Goal: Leave review/rating: Share an evaluation or opinion about a product, service, or content

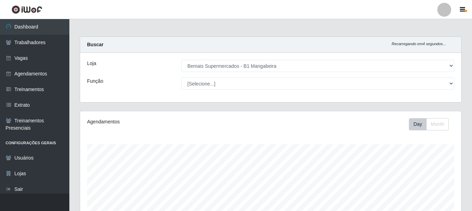
select select "403"
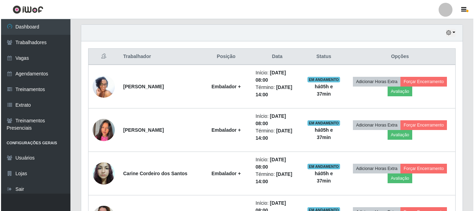
scroll to position [144, 381]
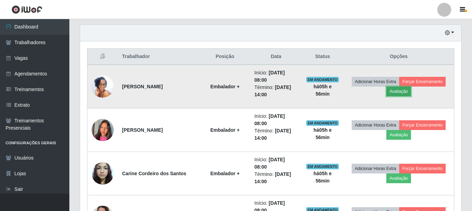
click at [407, 91] on button "Avaliação" at bounding box center [399, 91] width 25 height 10
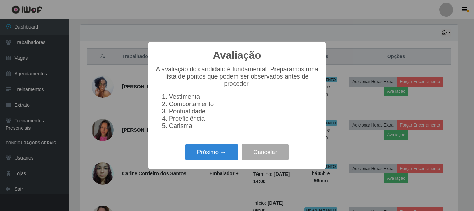
scroll to position [144, 378]
click at [219, 149] on button "Próximo →" at bounding box center [211, 152] width 53 height 16
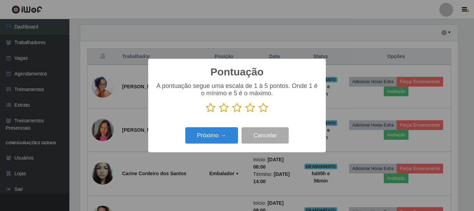
click at [261, 108] on icon at bounding box center [264, 107] width 10 height 10
click at [259, 113] on input "radio" at bounding box center [259, 113] width 0 height 0
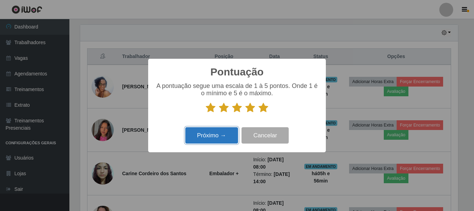
click at [211, 135] on button "Próximo →" at bounding box center [211, 135] width 53 height 16
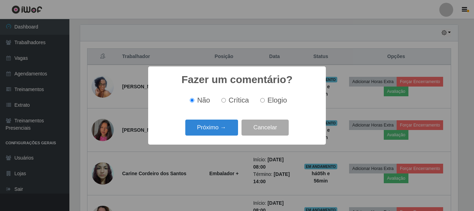
click at [211, 135] on button "Próximo →" at bounding box center [211, 127] width 53 height 16
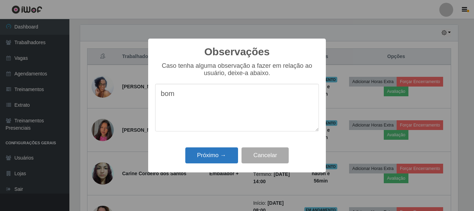
type textarea "bom"
click at [211, 159] on button "Próximo →" at bounding box center [211, 155] width 53 height 16
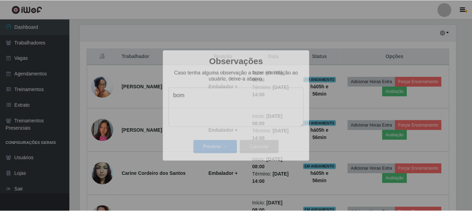
scroll to position [144, 381]
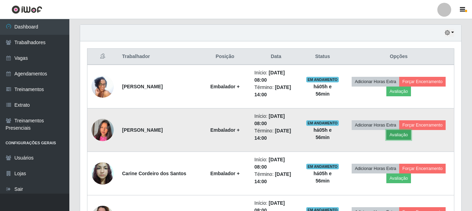
click at [400, 133] on button "Avaliação" at bounding box center [399, 135] width 25 height 10
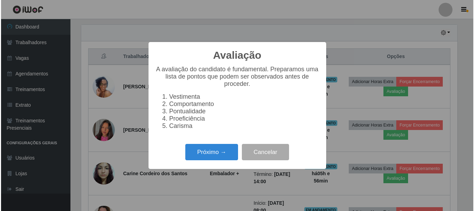
scroll to position [144, 378]
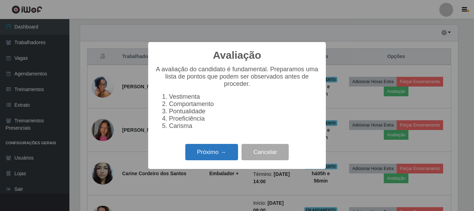
click at [231, 152] on button "Próximo →" at bounding box center [211, 152] width 53 height 16
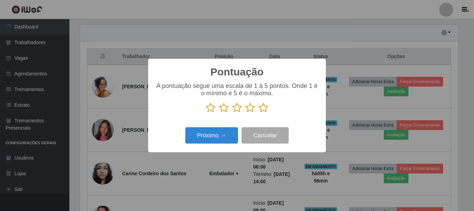
click at [259, 108] on icon at bounding box center [264, 107] width 10 height 10
click at [259, 113] on input "radio" at bounding box center [259, 113] width 0 height 0
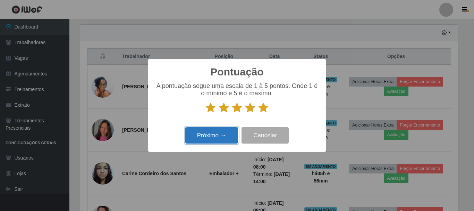
click at [219, 142] on button "Próximo →" at bounding box center [211, 135] width 53 height 16
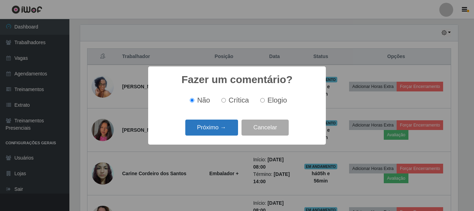
click at [223, 130] on button "Próximo →" at bounding box center [211, 127] width 53 height 16
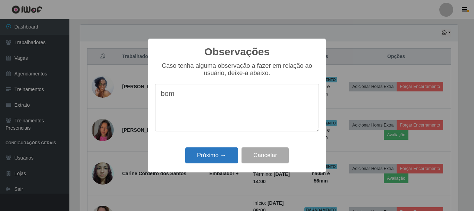
type textarea "bom"
click at [204, 158] on button "Próximo →" at bounding box center [211, 155] width 53 height 16
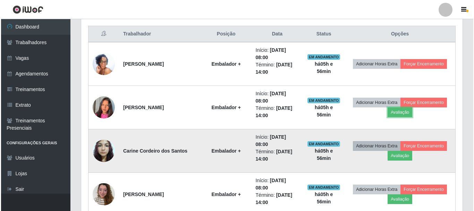
scroll to position [274, 0]
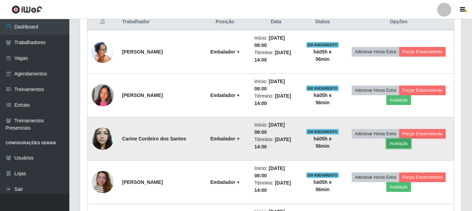
click at [400, 143] on button "Avaliação" at bounding box center [399, 143] width 25 height 10
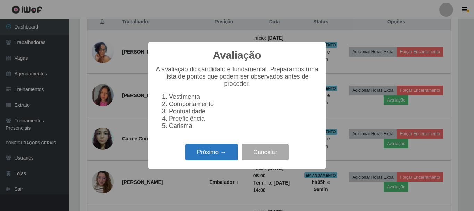
click at [218, 156] on button "Próximo →" at bounding box center [211, 152] width 53 height 16
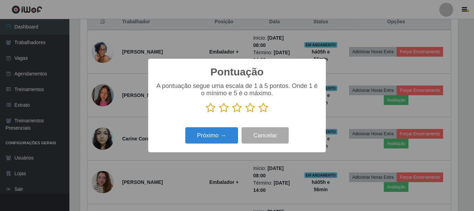
click at [265, 108] on icon at bounding box center [264, 107] width 10 height 10
click at [259, 113] on input "radio" at bounding box center [259, 113] width 0 height 0
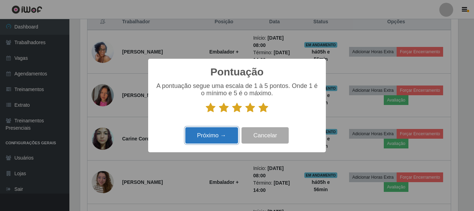
click at [219, 137] on button "Próximo →" at bounding box center [211, 135] width 53 height 16
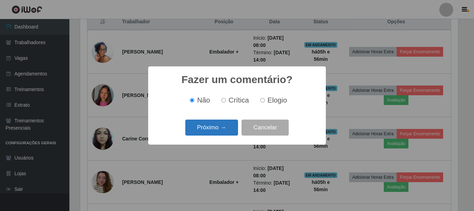
click at [220, 129] on button "Próximo →" at bounding box center [211, 127] width 53 height 16
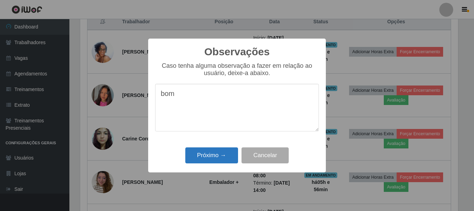
type textarea "bom"
click at [210, 159] on button "Próximo →" at bounding box center [211, 155] width 53 height 16
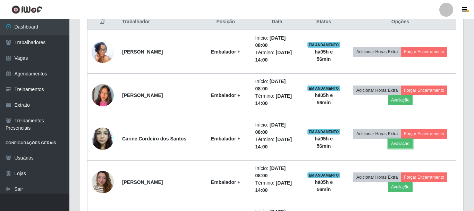
scroll to position [144, 381]
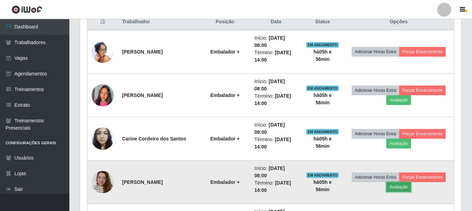
click at [396, 189] on button "Avaliação" at bounding box center [399, 187] width 25 height 10
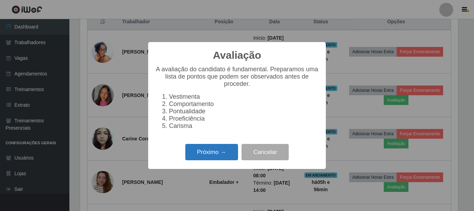
click at [215, 150] on button "Próximo →" at bounding box center [211, 152] width 53 height 16
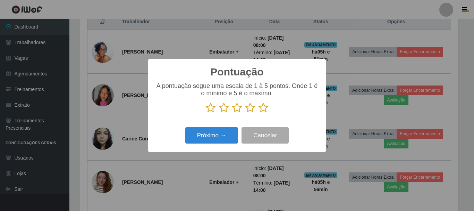
click at [262, 109] on icon at bounding box center [264, 107] width 10 height 10
click at [259, 113] on input "radio" at bounding box center [259, 113] width 0 height 0
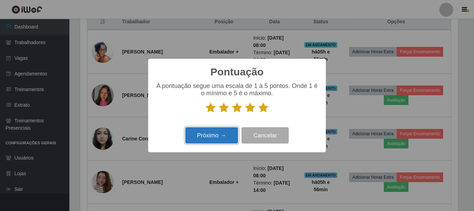
click at [205, 134] on button "Próximo →" at bounding box center [211, 135] width 53 height 16
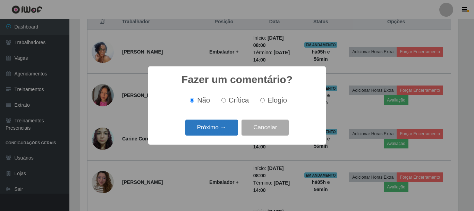
click at [205, 134] on button "Próximo →" at bounding box center [211, 127] width 53 height 16
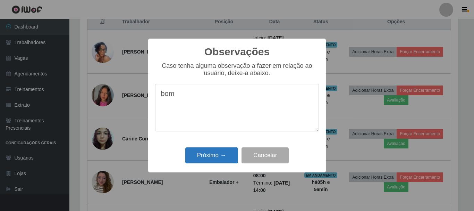
type textarea "bom"
click at [202, 155] on button "Próximo →" at bounding box center [211, 155] width 53 height 16
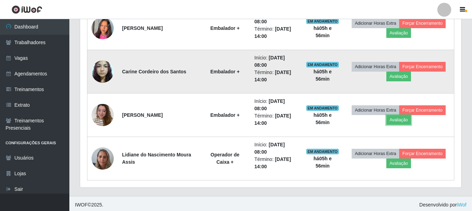
scroll to position [344, 0]
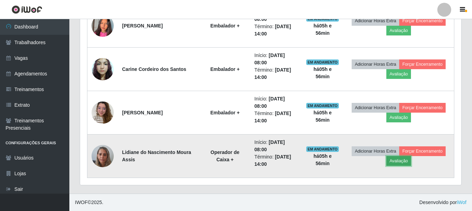
click at [400, 164] on button "Avaliação" at bounding box center [399, 161] width 25 height 10
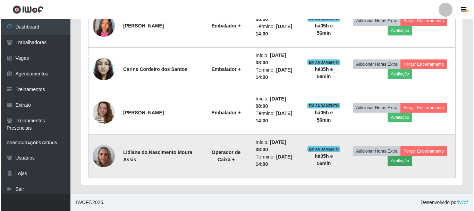
scroll to position [144, 378]
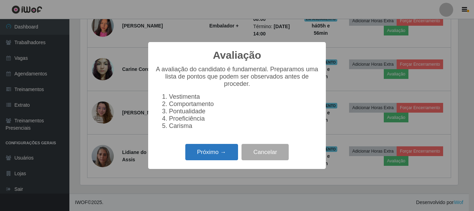
click at [206, 153] on button "Próximo →" at bounding box center [211, 152] width 53 height 16
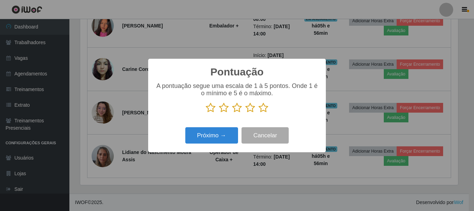
click at [265, 110] on icon at bounding box center [264, 107] width 10 height 10
click at [259, 113] on input "radio" at bounding box center [259, 113] width 0 height 0
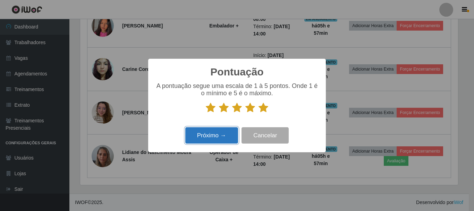
click at [219, 130] on button "Próximo →" at bounding box center [211, 135] width 53 height 16
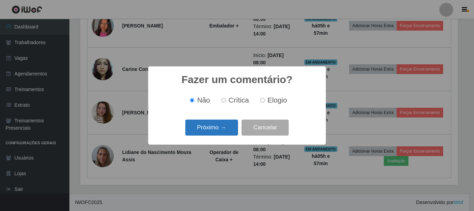
click at [224, 124] on button "Próximo →" at bounding box center [211, 127] width 53 height 16
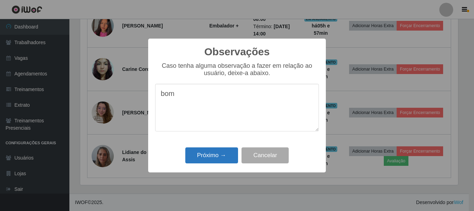
type textarea "bom"
click at [208, 160] on button "Próximo →" at bounding box center [211, 155] width 53 height 16
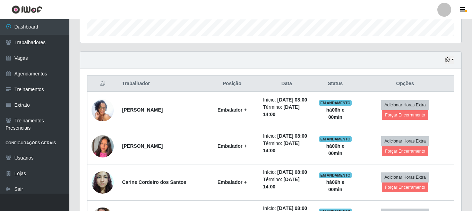
scroll to position [203, 0]
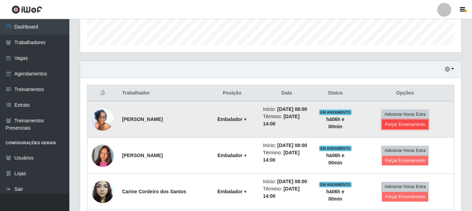
click at [402, 125] on button "Forçar Encerramento" at bounding box center [405, 124] width 47 height 10
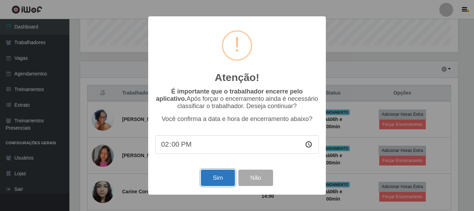
click at [211, 180] on button "Sim" at bounding box center [218, 177] width 34 height 16
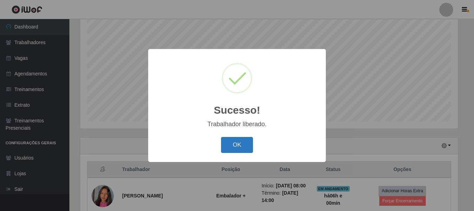
click at [242, 149] on button "OK" at bounding box center [237, 145] width 32 height 16
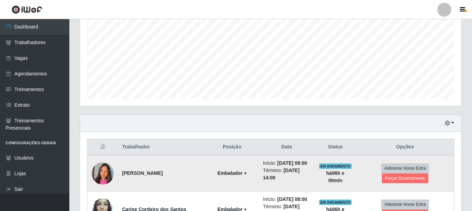
scroll to position [161, 0]
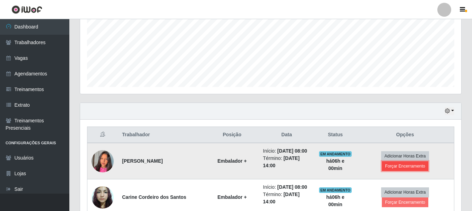
click at [417, 165] on button "Forçar Encerramento" at bounding box center [405, 166] width 47 height 10
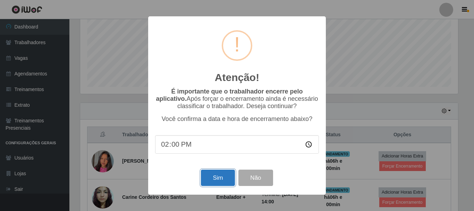
click at [217, 174] on button "Sim" at bounding box center [218, 177] width 34 height 16
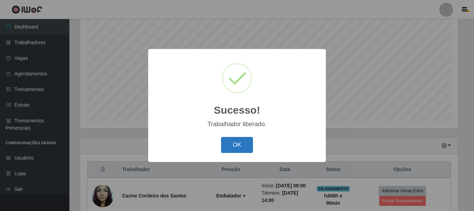
click at [237, 144] on button "OK" at bounding box center [237, 145] width 32 height 16
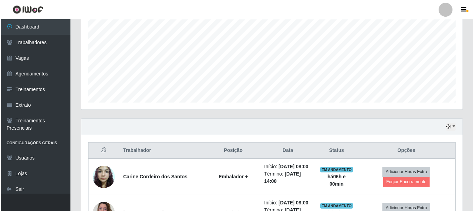
scroll to position [161, 0]
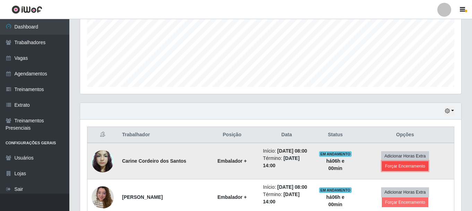
click at [412, 166] on button "Forçar Encerramento" at bounding box center [405, 166] width 47 height 10
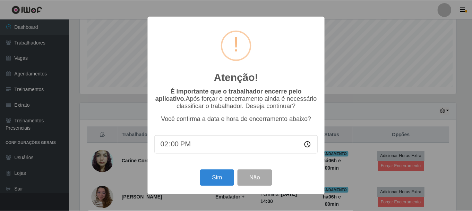
scroll to position [144, 378]
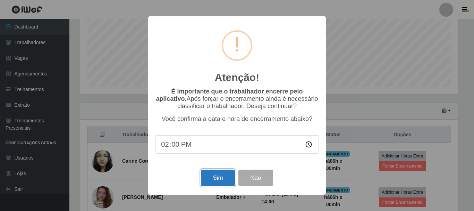
click at [210, 176] on button "Sim" at bounding box center [218, 177] width 34 height 16
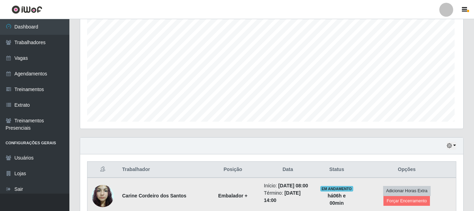
scroll to position [346878, 346644]
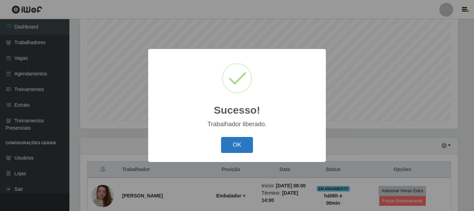
click at [251, 146] on button "OK" at bounding box center [237, 145] width 32 height 16
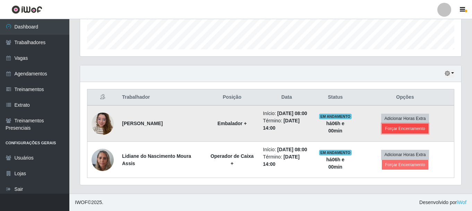
click at [395, 127] on button "Forçar Encerramento" at bounding box center [405, 129] width 47 height 10
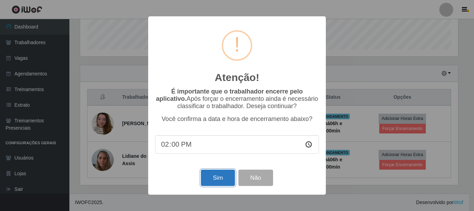
click at [209, 179] on button "Sim" at bounding box center [218, 177] width 34 height 16
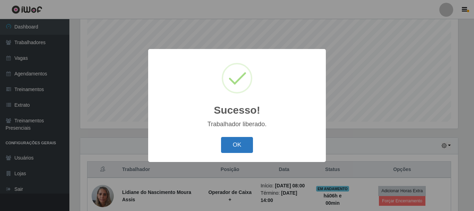
click at [248, 149] on button "OK" at bounding box center [237, 145] width 32 height 16
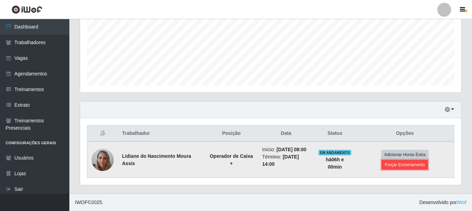
click at [420, 167] on button "Forçar Encerramento" at bounding box center [405, 165] width 47 height 10
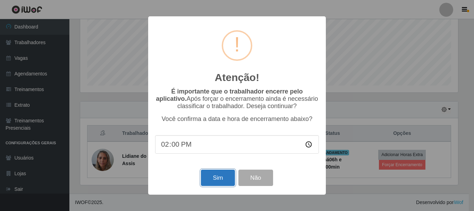
click at [222, 178] on button "Sim" at bounding box center [218, 177] width 34 height 16
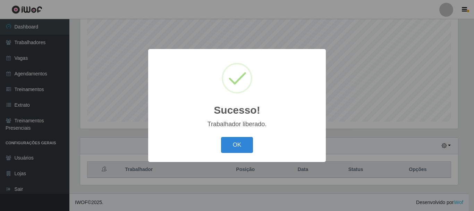
click at [396, 133] on div "Sucesso! × Trabalhador liberado. OK Cancel" at bounding box center [237, 105] width 474 height 211
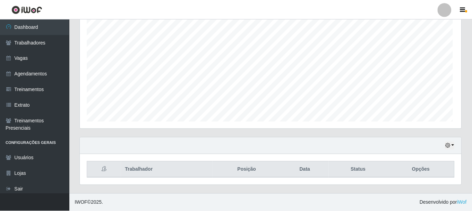
scroll to position [144, 381]
click at [296, 162] on th "Data" at bounding box center [305, 169] width 48 height 16
click at [299, 158] on div "Trabalhador Posição Data Status Opções" at bounding box center [270, 169] width 381 height 31
click at [225, 164] on th "Posição" at bounding box center [247, 169] width 68 height 16
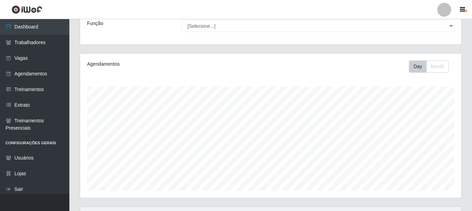
scroll to position [57, 0]
